Goal: Task Accomplishment & Management: Manage account settings

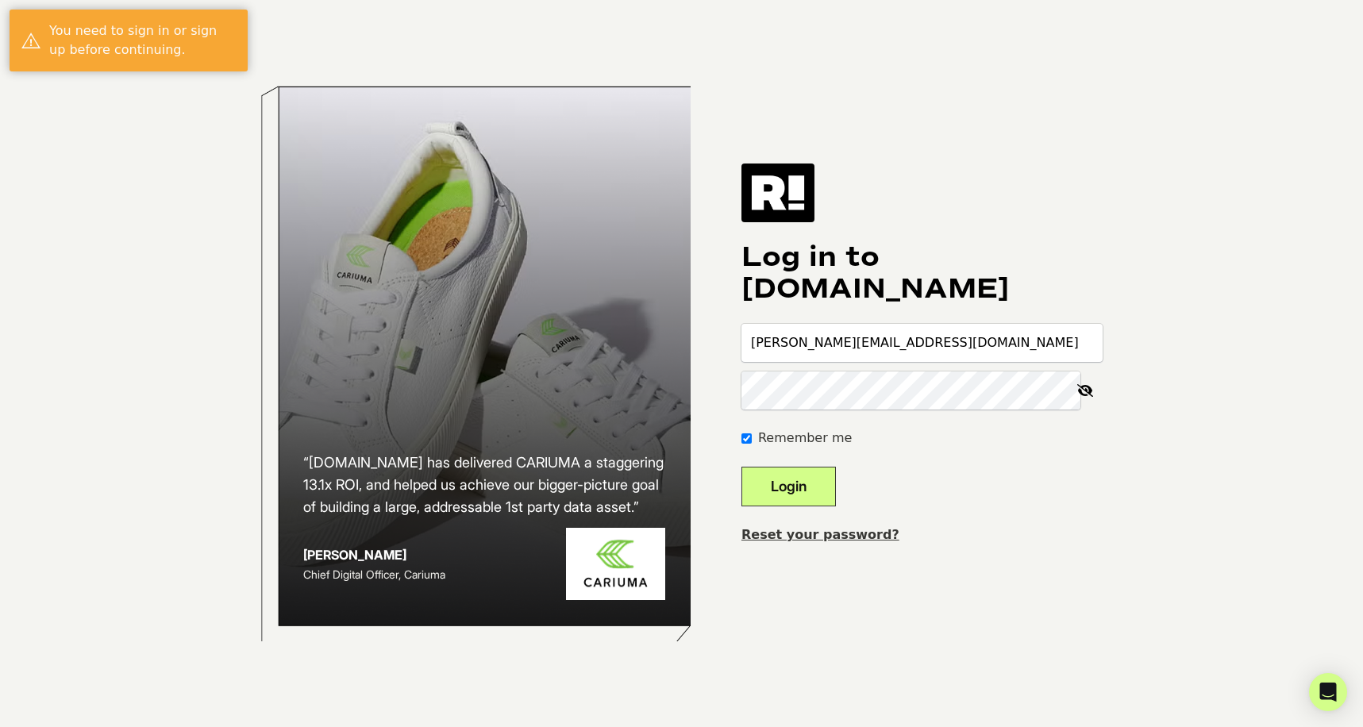
type input "[PERSON_NAME][EMAIL_ADDRESS][DOMAIN_NAME]"
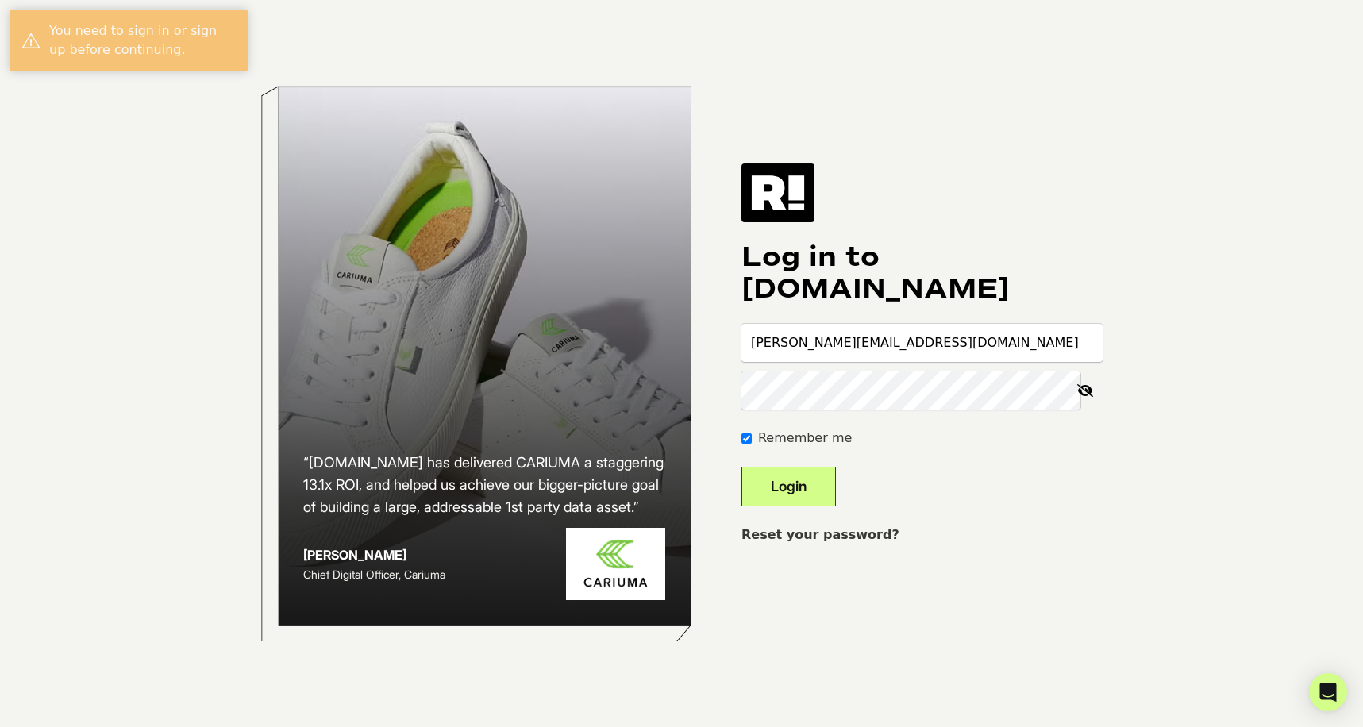
click at [836, 487] on button "Login" at bounding box center [788, 487] width 94 height 40
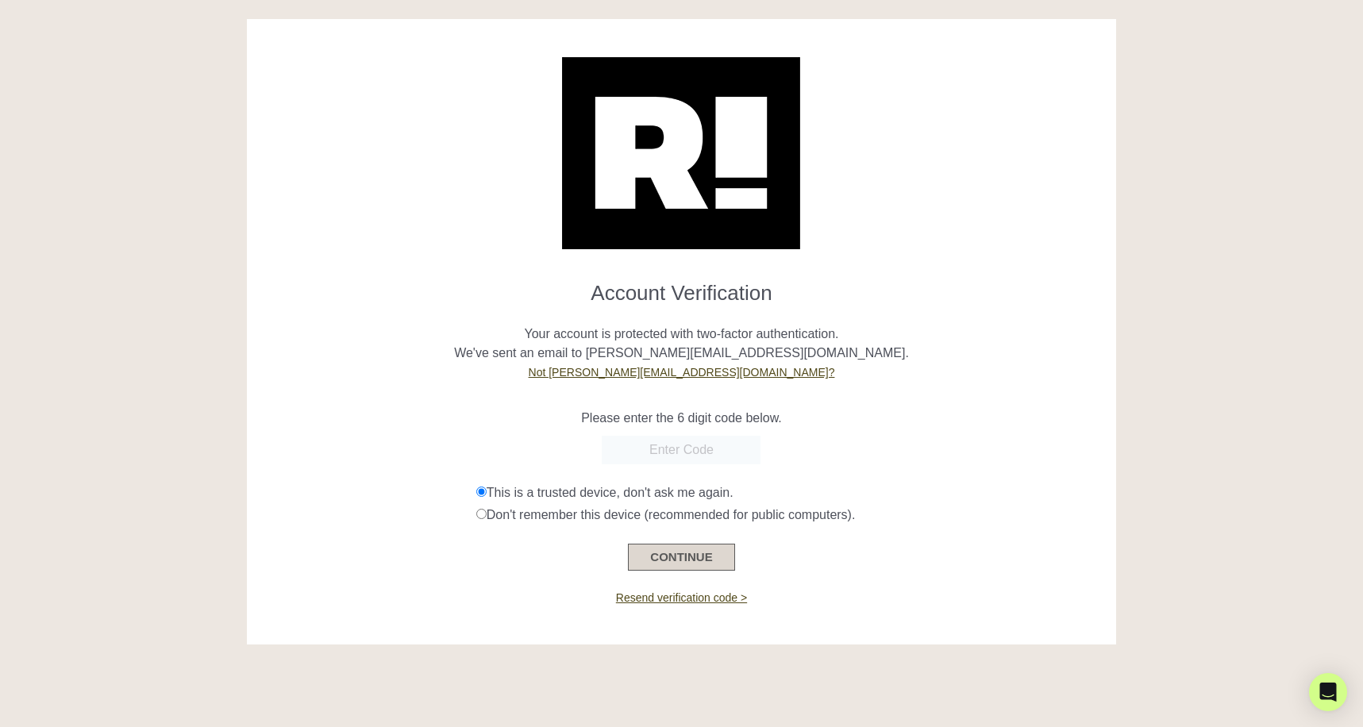
click at [715, 561] on button "CONTINUE" at bounding box center [681, 557] width 106 height 27
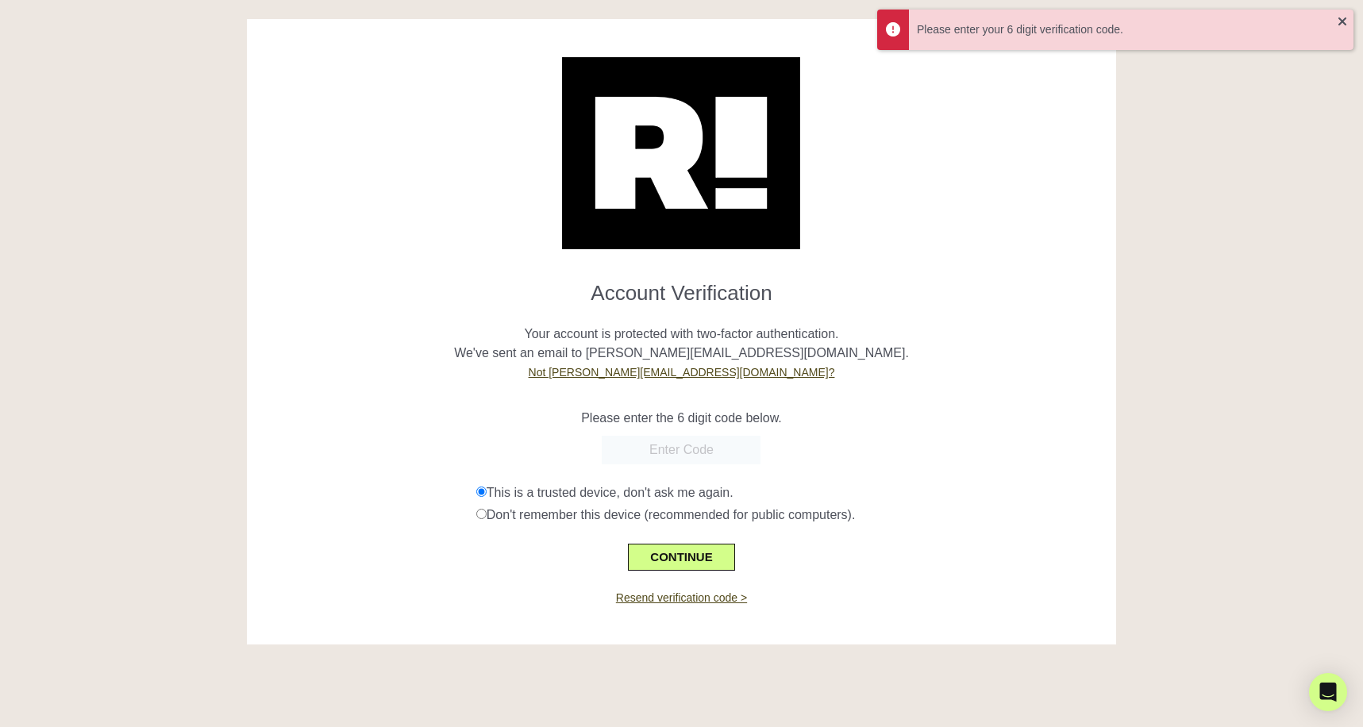
click at [702, 445] on input "text" at bounding box center [681, 450] width 159 height 29
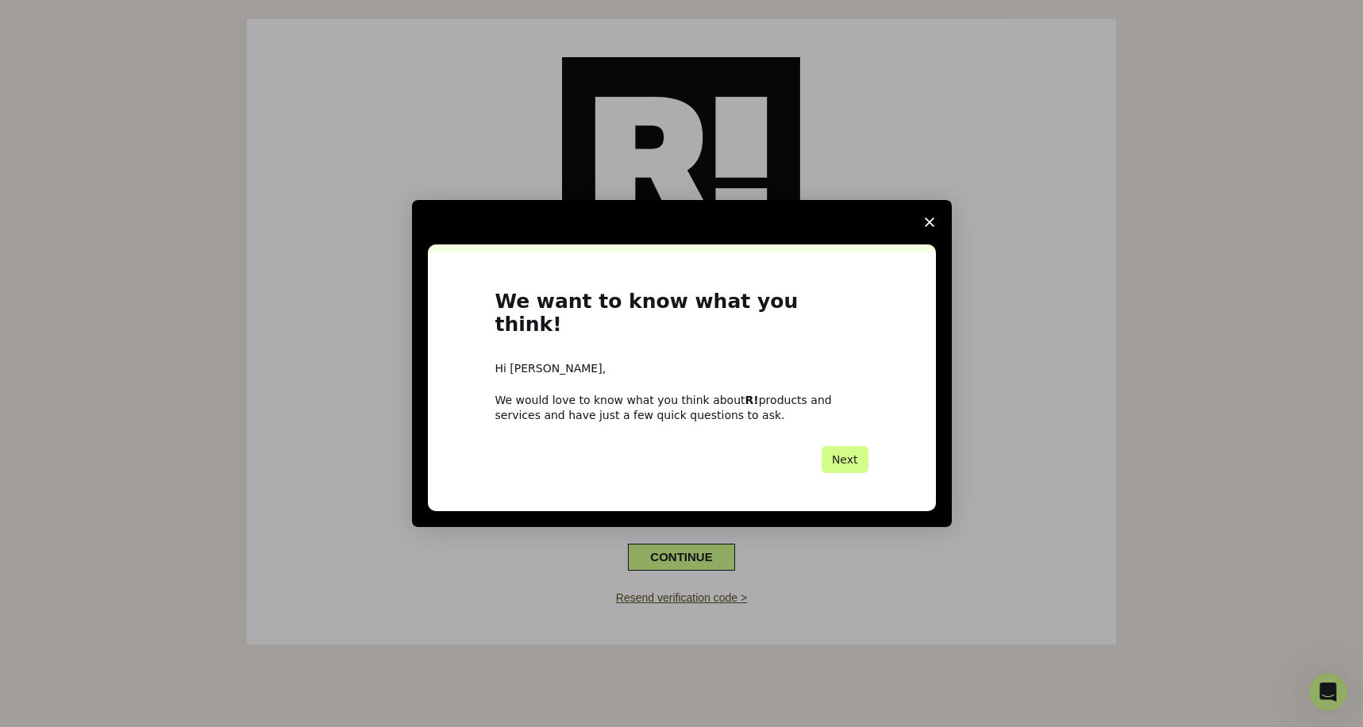
click at [927, 240] on span "Close survey" at bounding box center [929, 222] width 44 height 44
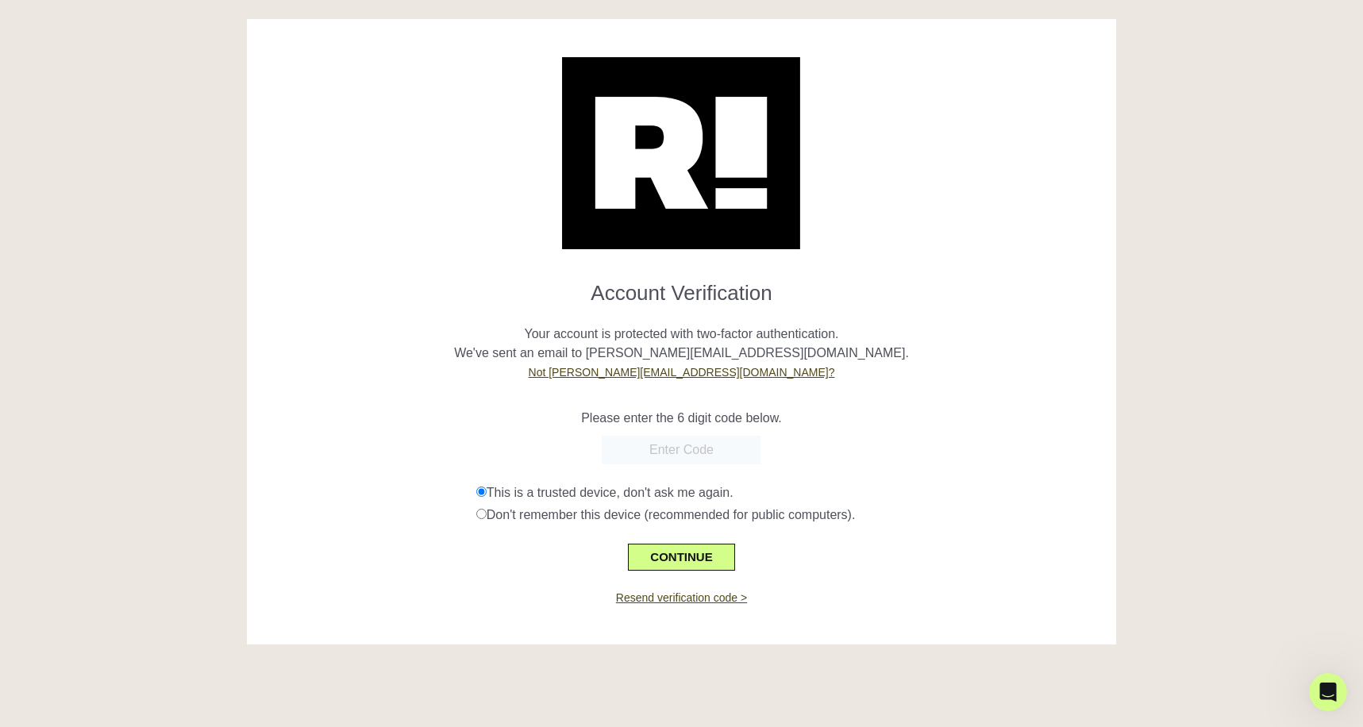
click at [708, 450] on input "text" at bounding box center [681, 450] width 159 height 29
paste input "041592"
type input "041592"
click at [677, 563] on button "CONTINUE" at bounding box center [681, 557] width 106 height 27
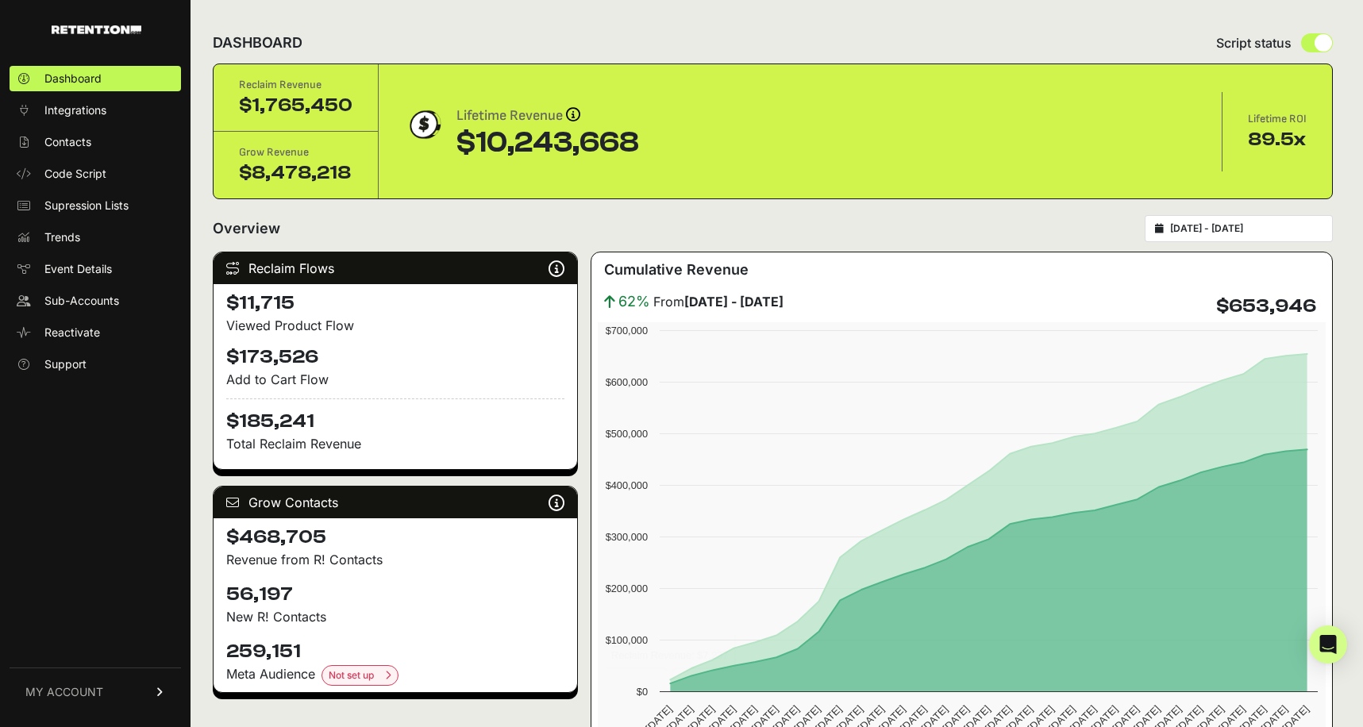
click at [712, 221] on div "Overview 2025-08-24 - 2025-09-23" at bounding box center [773, 228] width 1120 height 27
click at [124, 691] on link "MY ACCOUNT" at bounding box center [95, 691] width 171 height 48
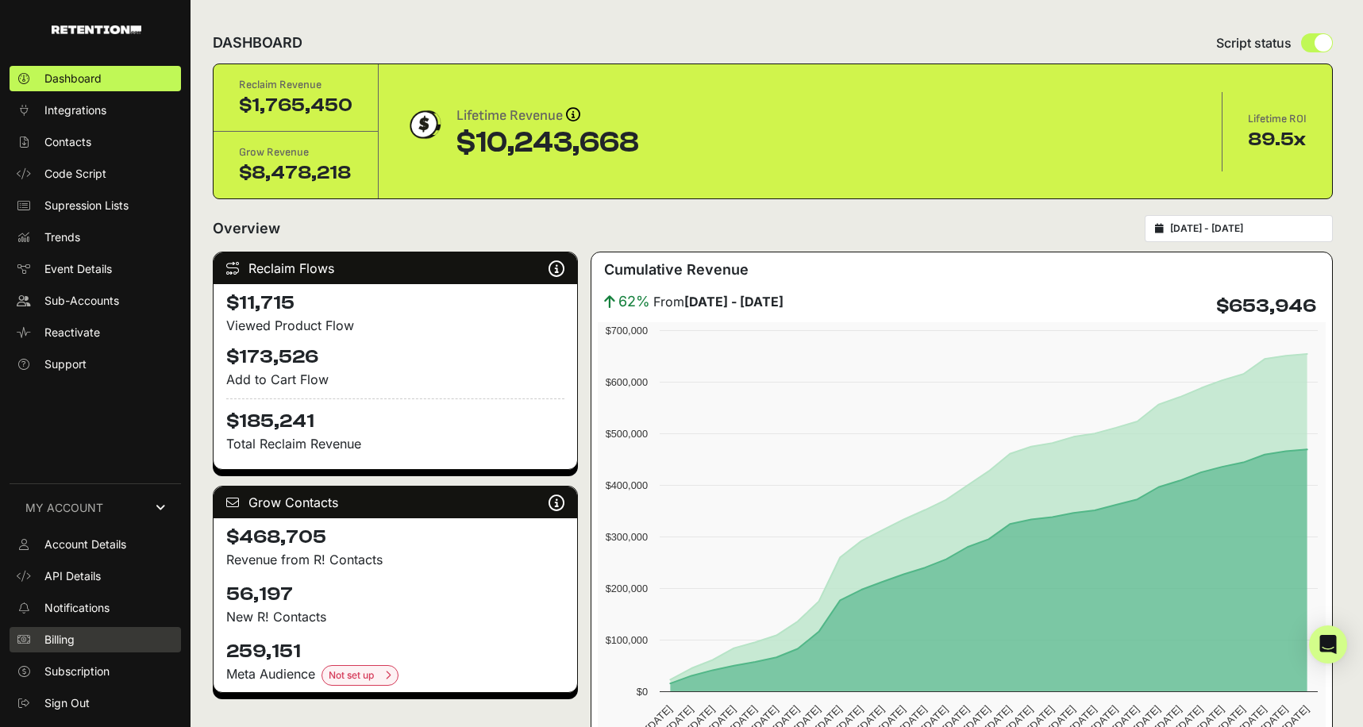
click at [98, 636] on link "Billing" at bounding box center [95, 639] width 171 height 25
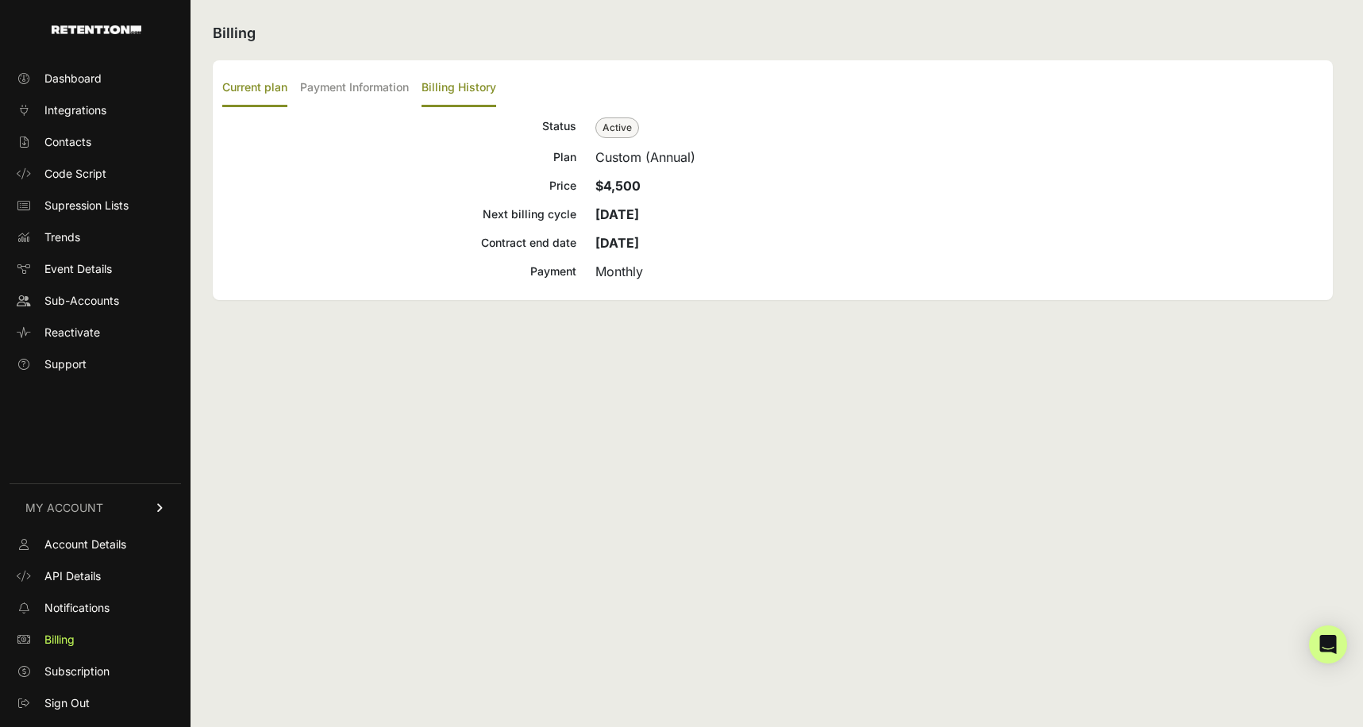
click at [490, 86] on label "Billing History" at bounding box center [458, 88] width 75 height 37
click at [0, 0] on input "Billing History" at bounding box center [0, 0] width 0 height 0
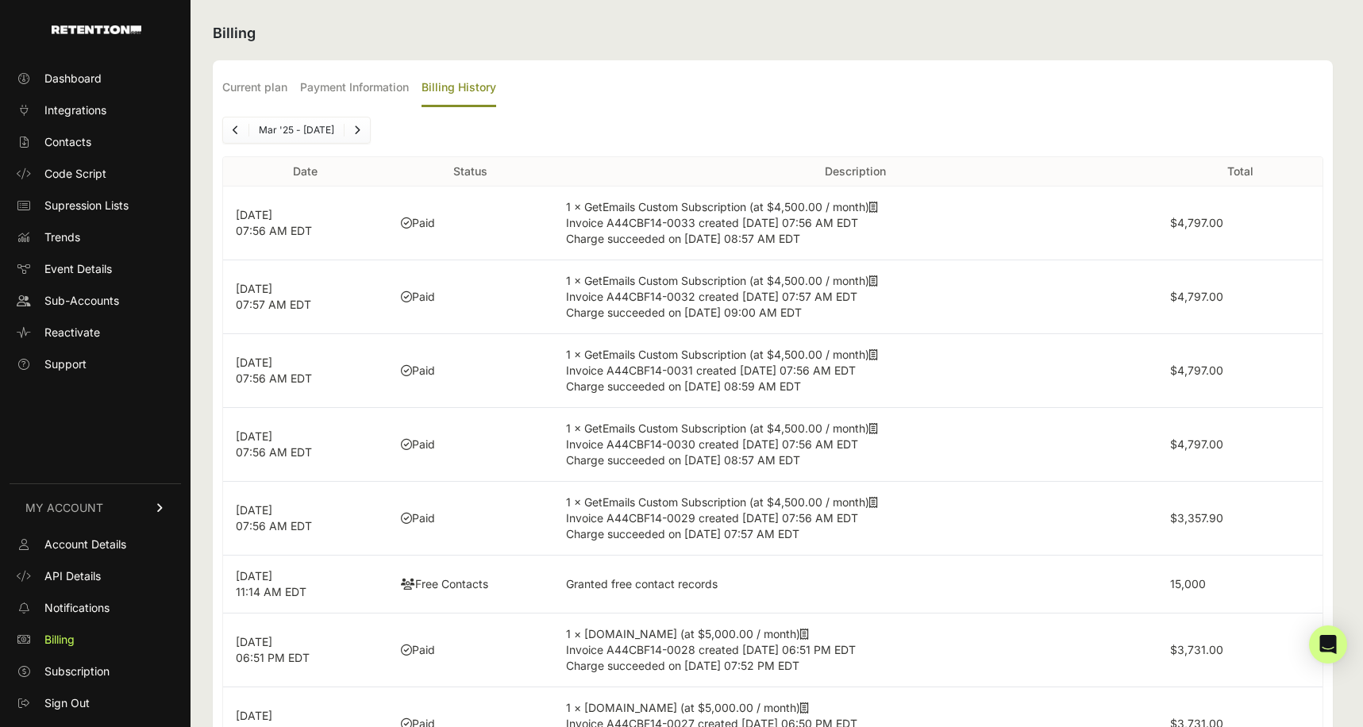
scroll to position [73, 0]
